Goal: Transaction & Acquisition: Purchase product/service

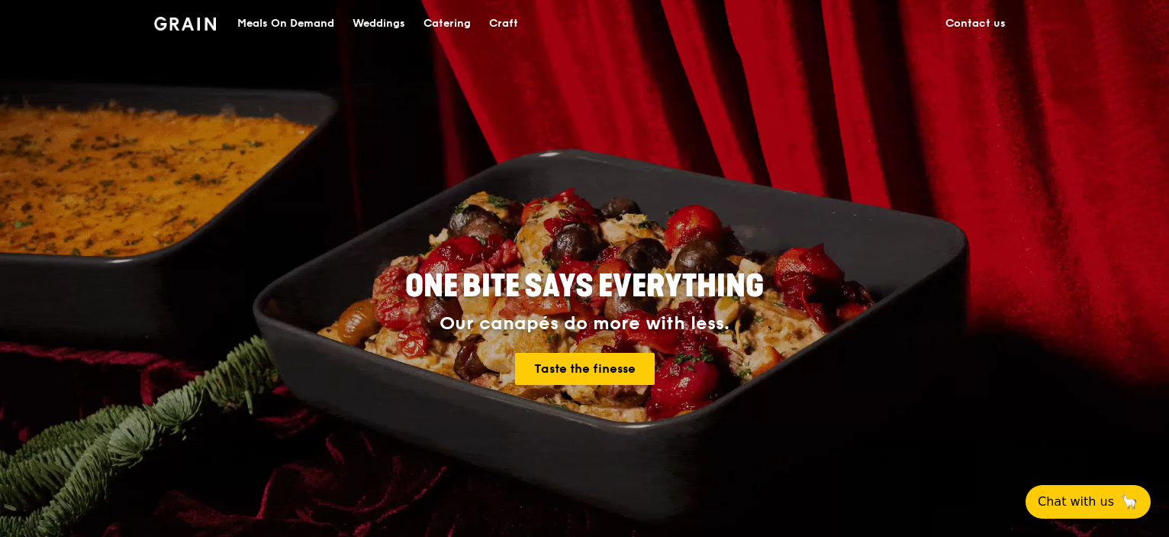
click at [298, 11] on div "Meals On Demand" at bounding box center [285, 24] width 97 height 46
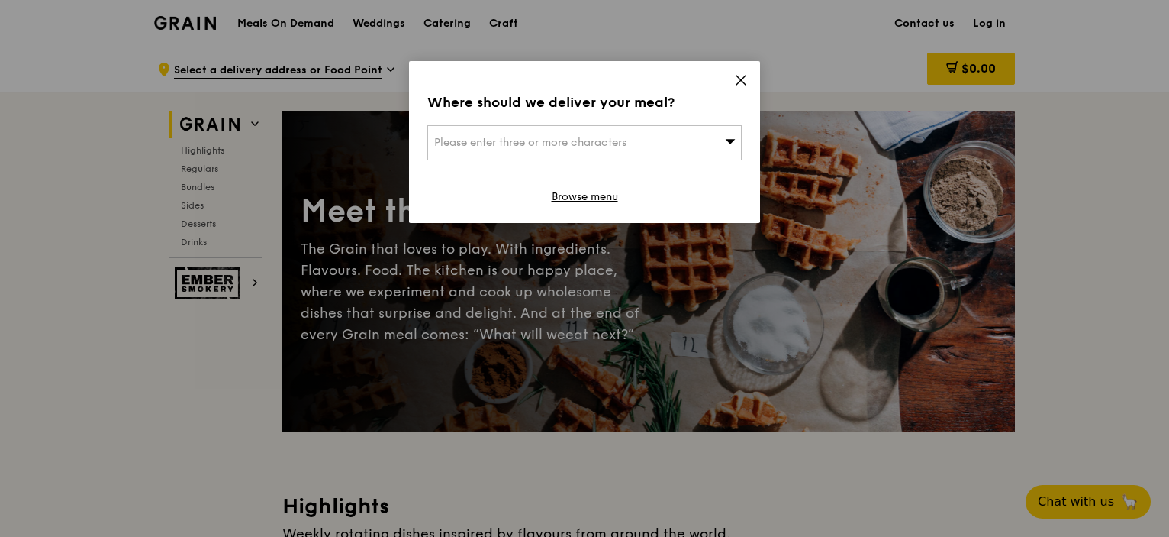
click at [561, 147] on span "Please enter three or more characters" at bounding box center [530, 142] width 192 height 13
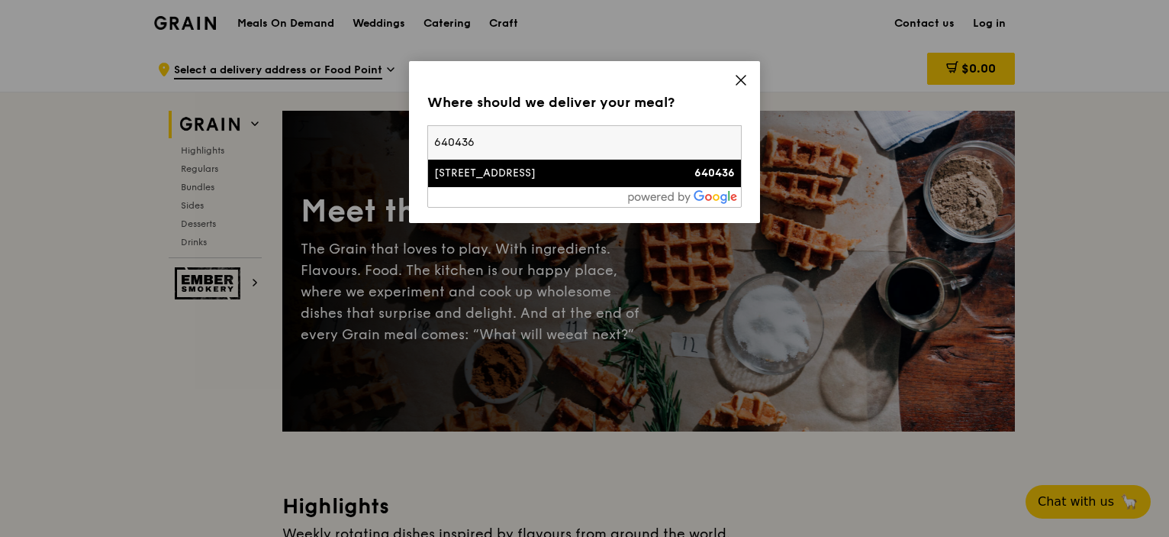
type input "640436"
click at [518, 175] on div "[STREET_ADDRESS]" at bounding box center [547, 173] width 226 height 15
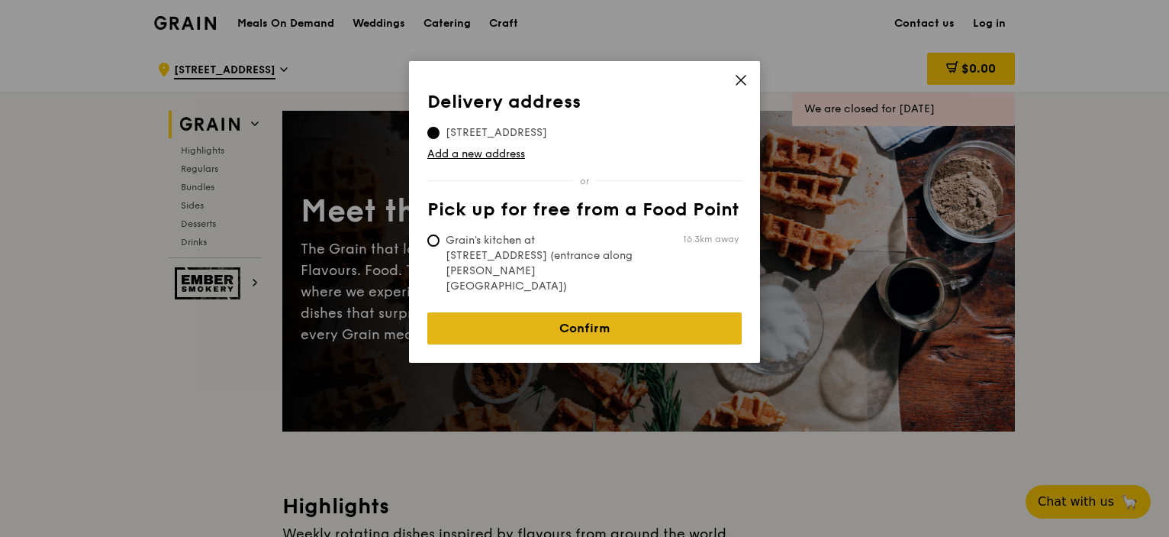
click at [623, 312] on link "Confirm" at bounding box center [584, 328] width 314 height 32
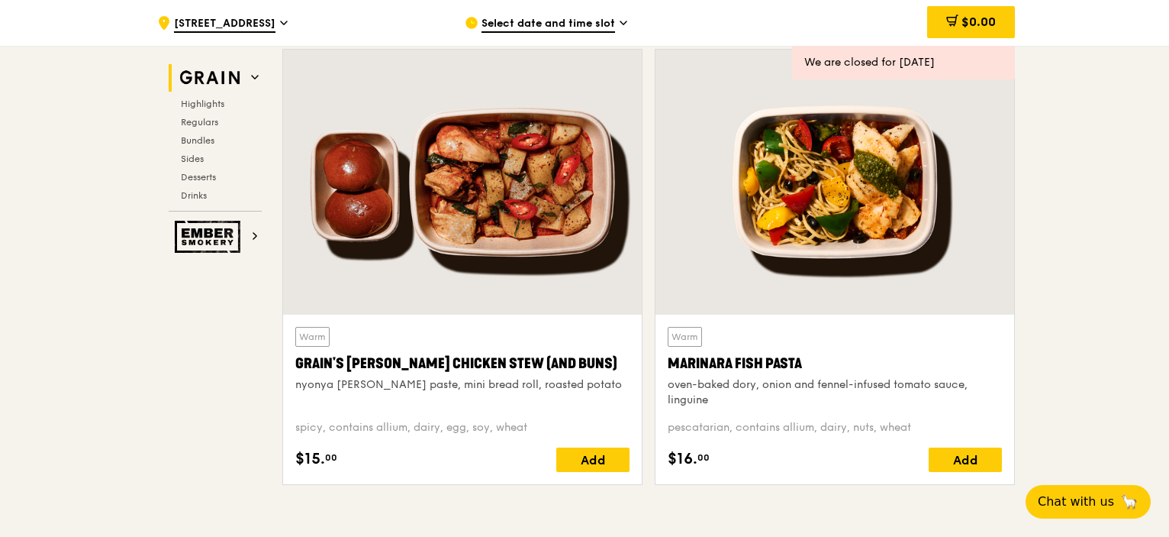
scroll to position [534, 0]
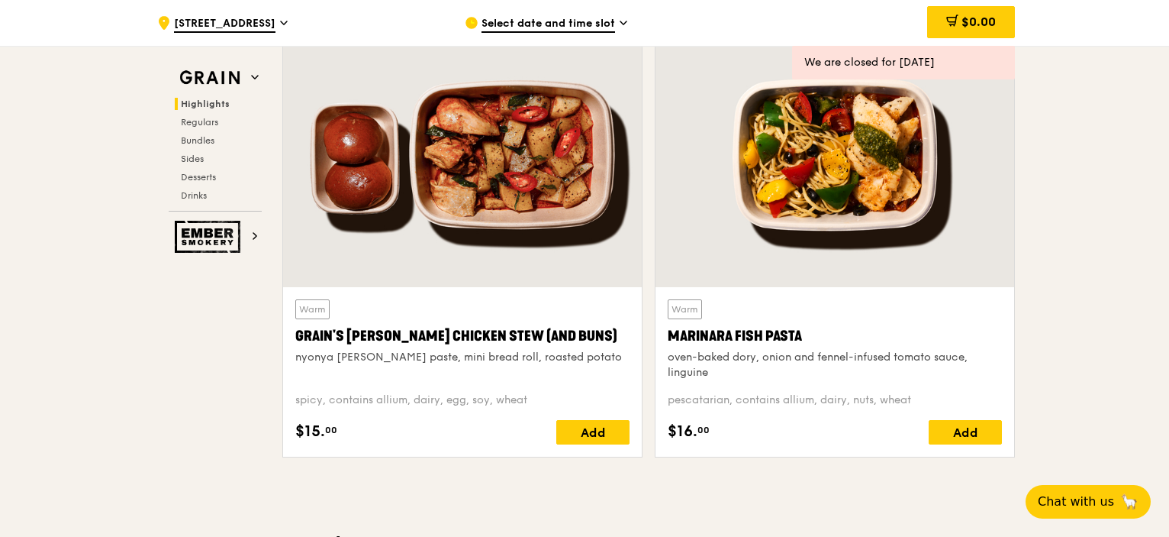
click at [559, 31] on span "Select date and time slot" at bounding box center [549, 24] width 134 height 17
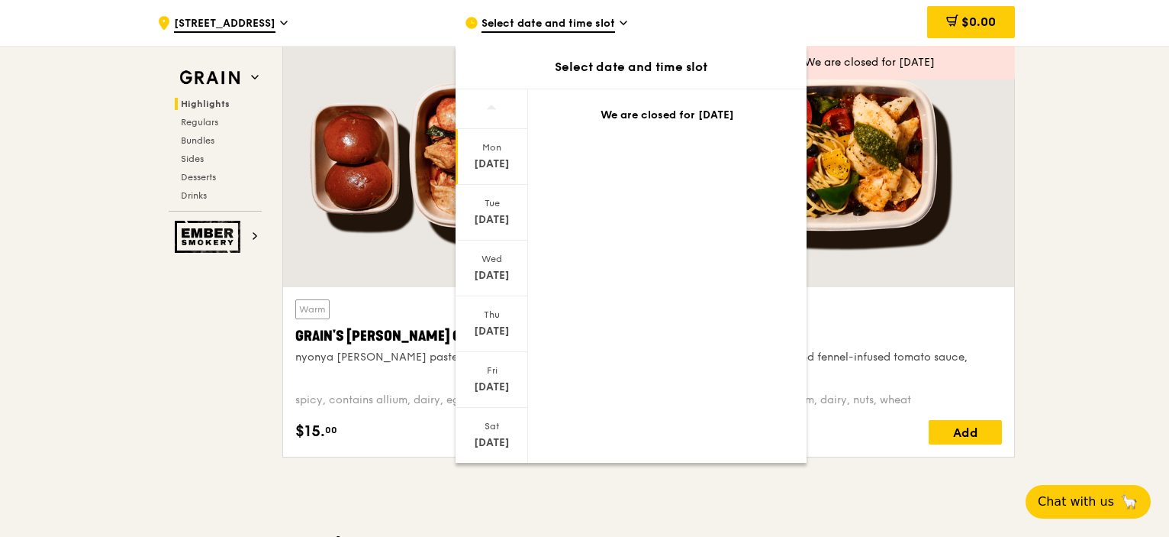
click at [493, 163] on div "[DATE]" at bounding box center [492, 163] width 68 height 15
click at [494, 211] on div "[DATE]" at bounding box center [492, 213] width 73 height 56
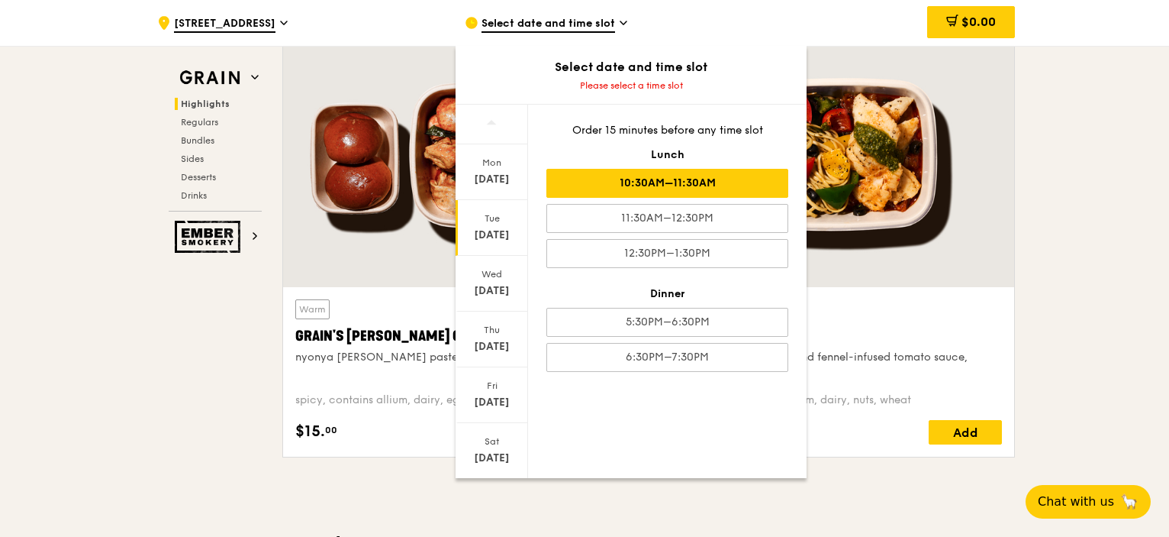
click at [684, 193] on div "10:30AM–11:30AM" at bounding box center [667, 183] width 242 height 29
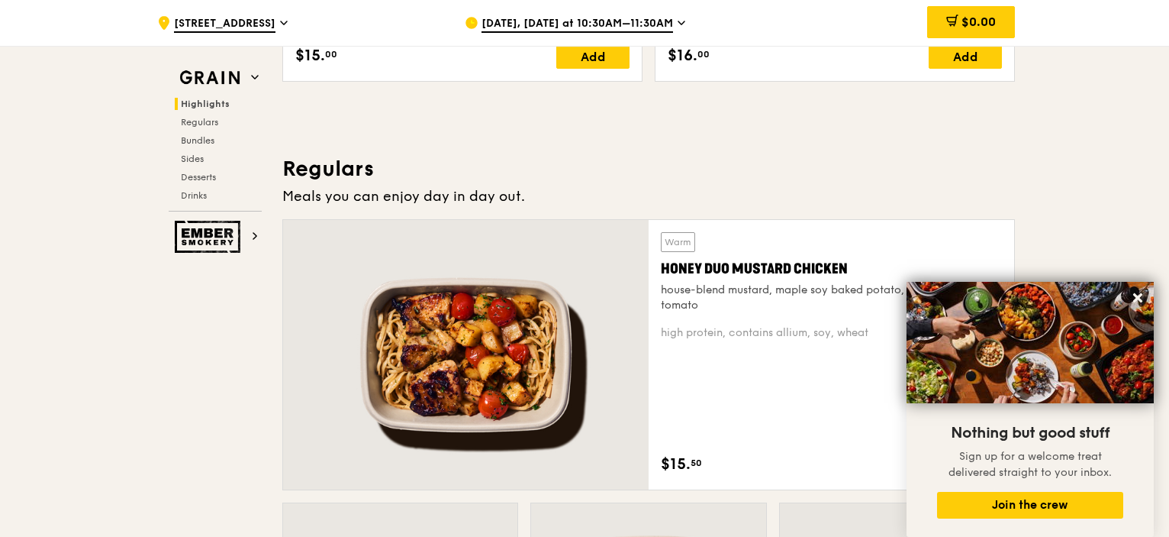
scroll to position [992, 0]
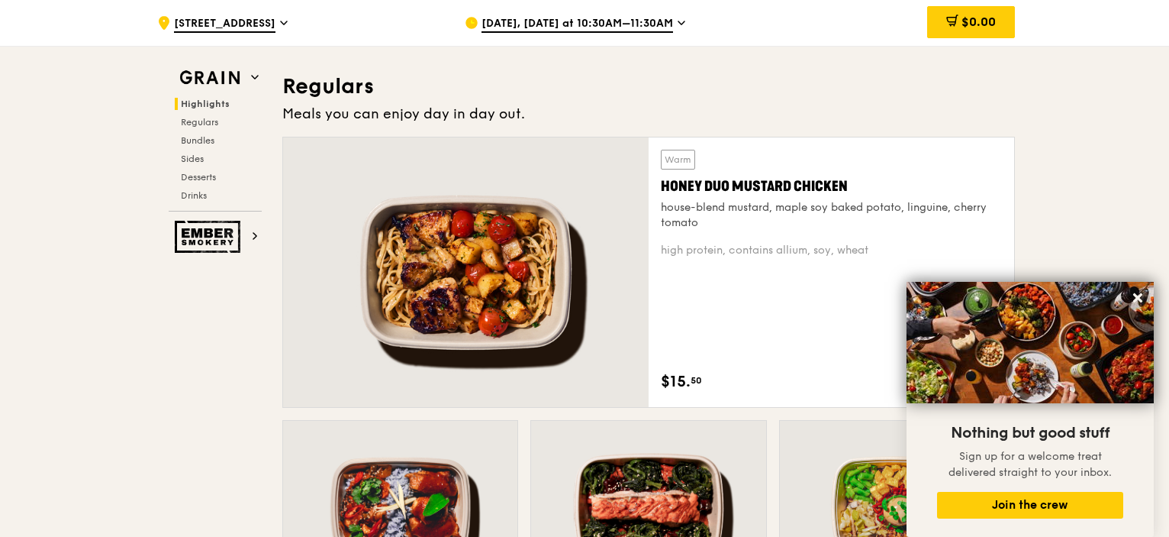
click at [534, 314] on div at bounding box center [466, 271] width 366 height 269
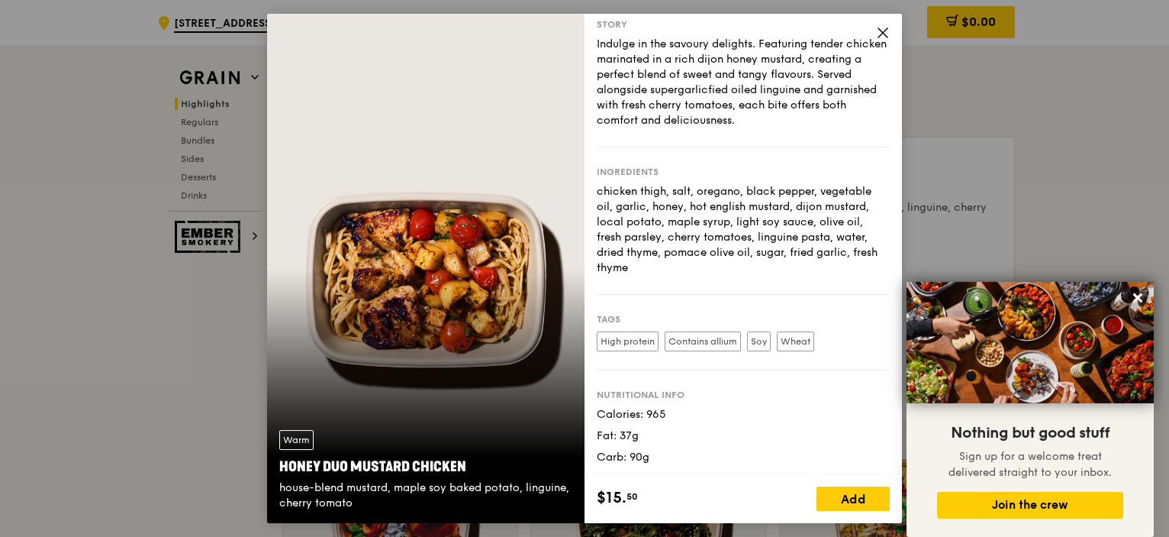
scroll to position [50, 0]
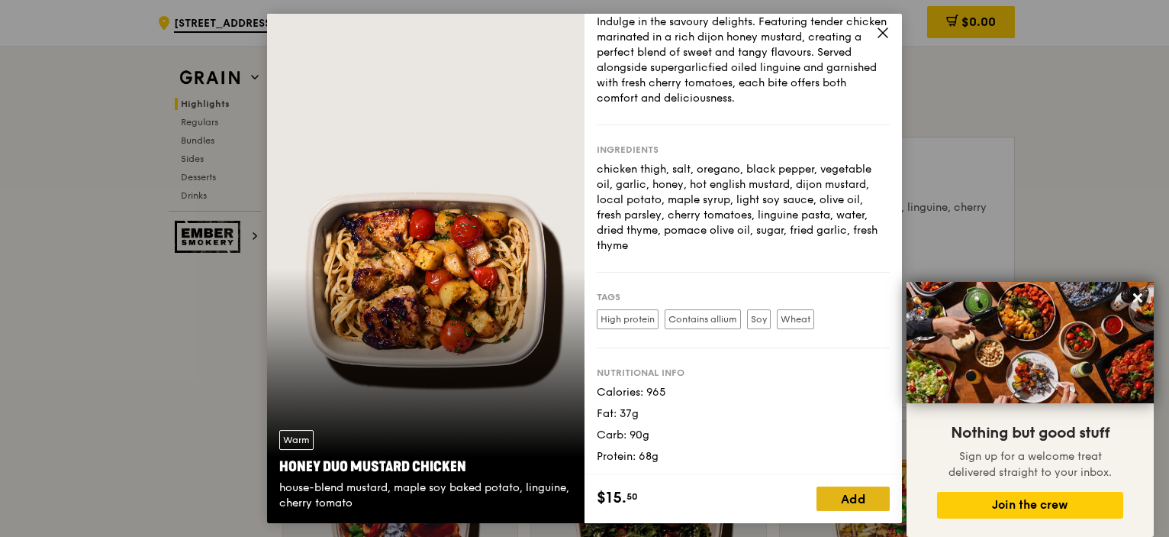
click at [855, 498] on div "Add" at bounding box center [853, 498] width 73 height 24
click at [1136, 295] on icon at bounding box center [1137, 297] width 9 height 9
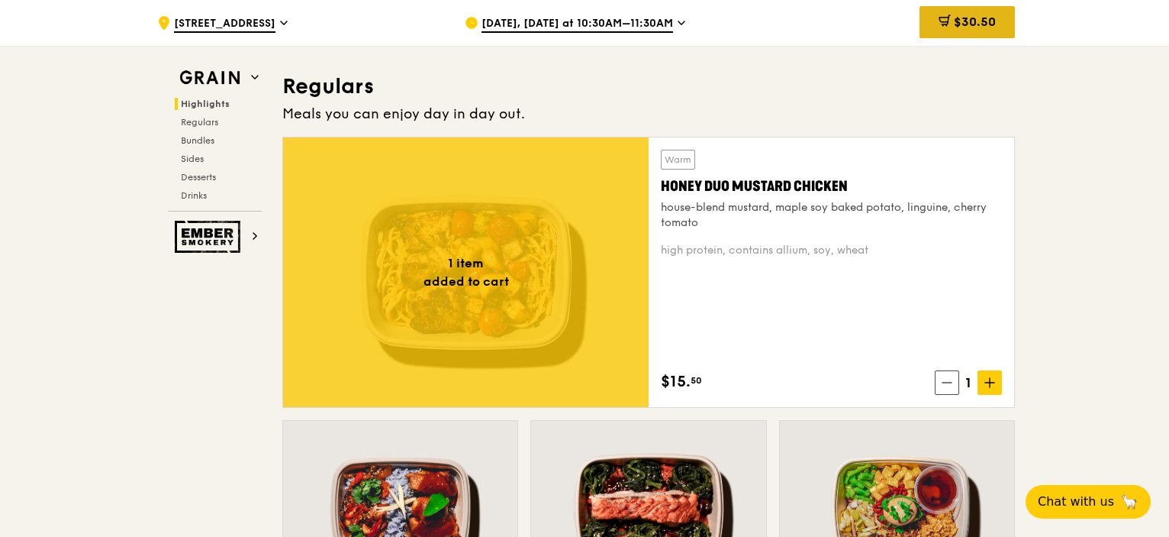
click at [972, 18] on span "$30.50" at bounding box center [975, 22] width 42 height 15
